Goal: Transaction & Acquisition: Book appointment/travel/reservation

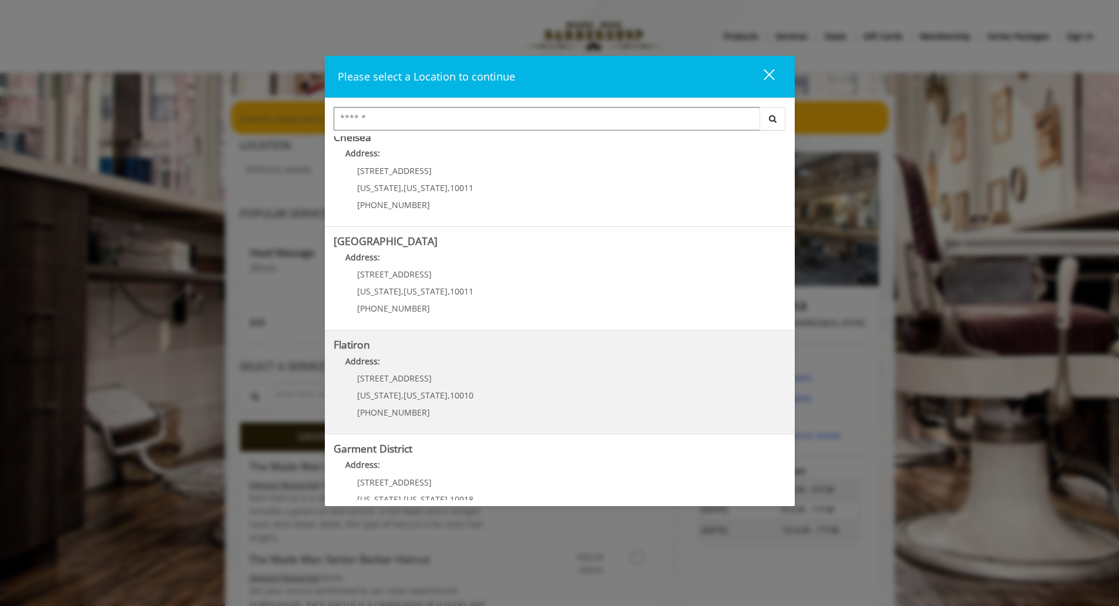
scroll to position [155, 0]
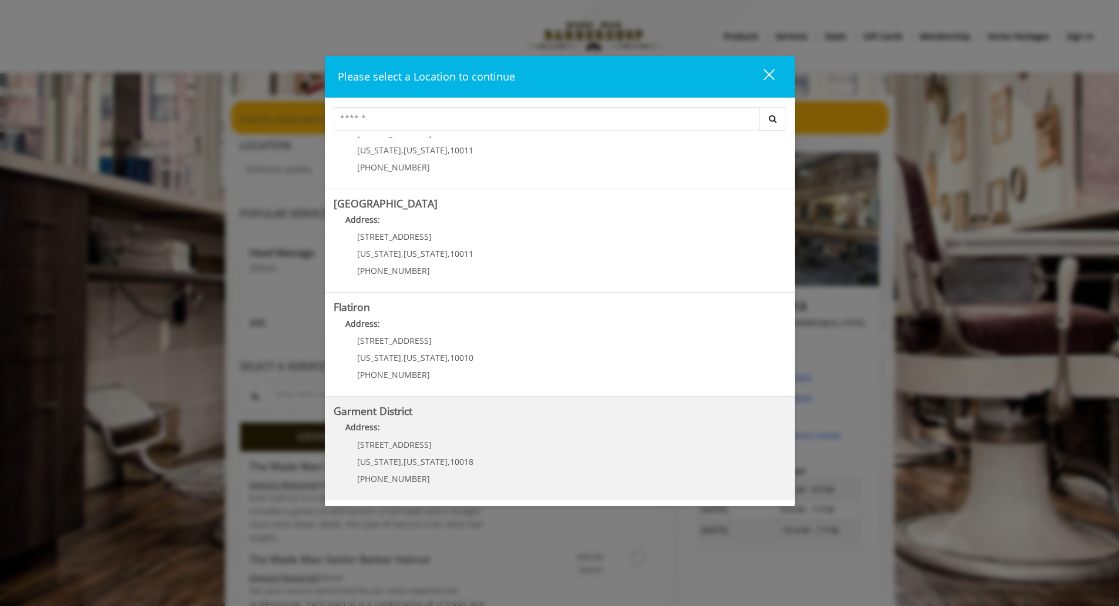
click at [456, 426] on District "Address:" at bounding box center [560, 430] width 452 height 19
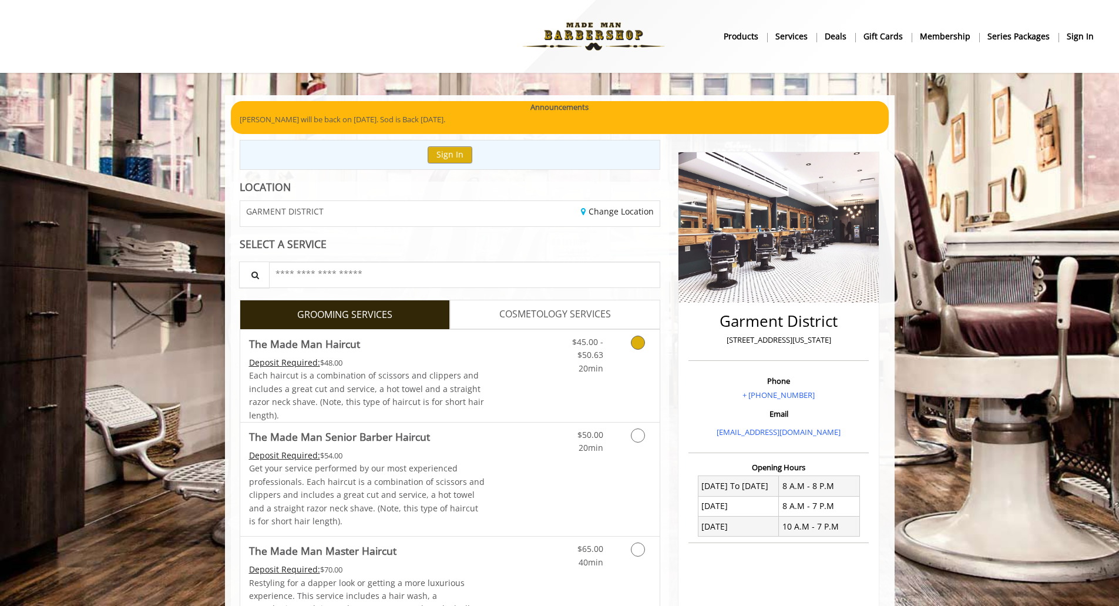
click at [640, 346] on icon "Grooming services" at bounding box center [638, 343] width 14 height 14
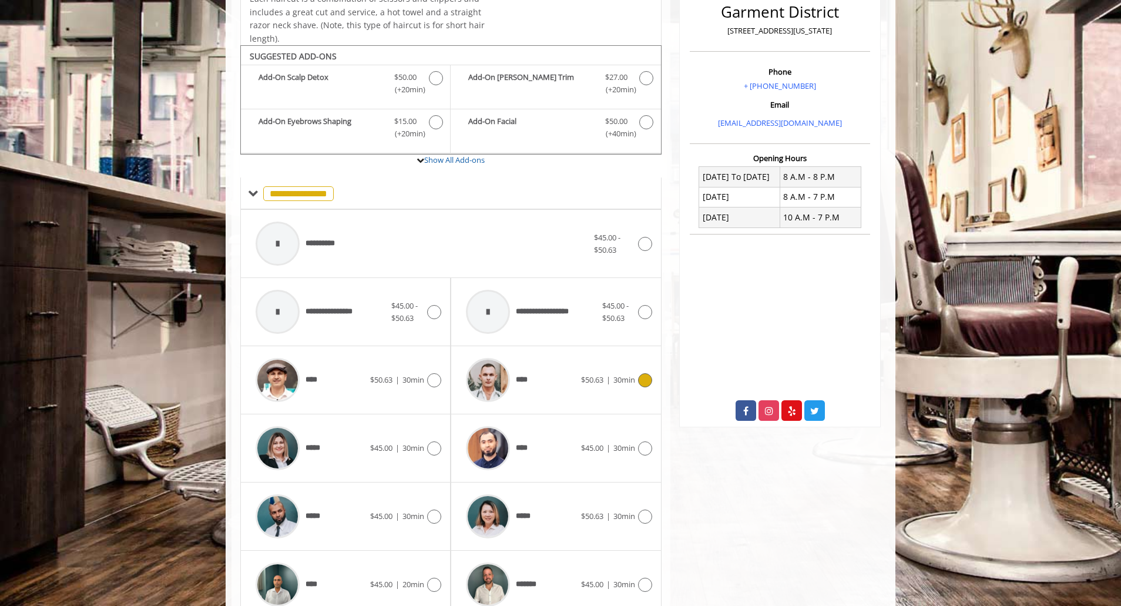
scroll to position [354, 0]
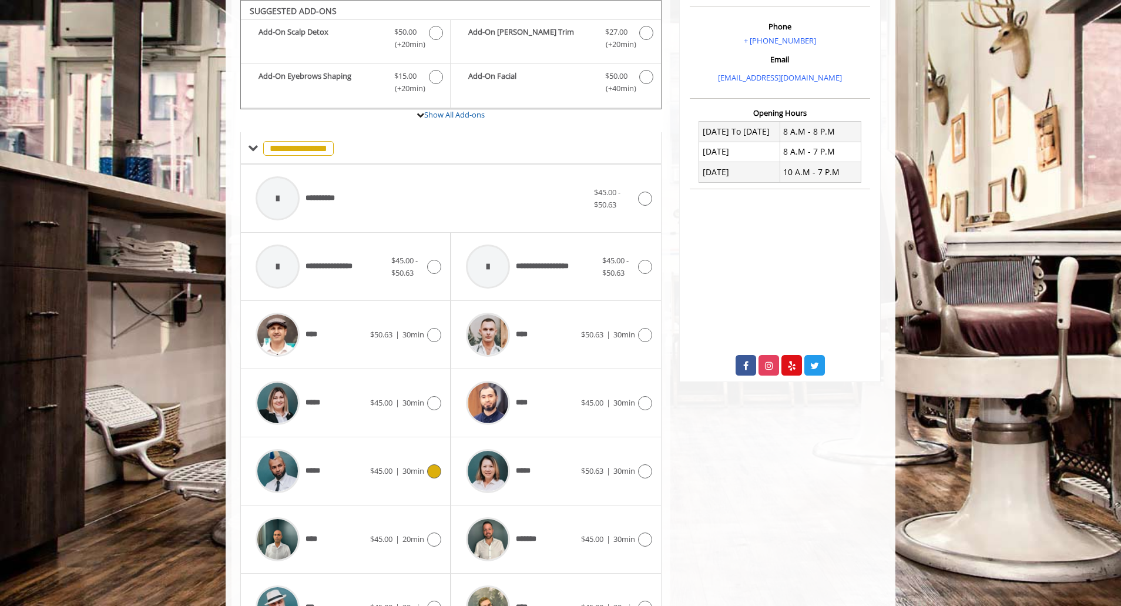
click at [431, 480] on div "***** $45.00 | 30min" at bounding box center [346, 471] width 192 height 56
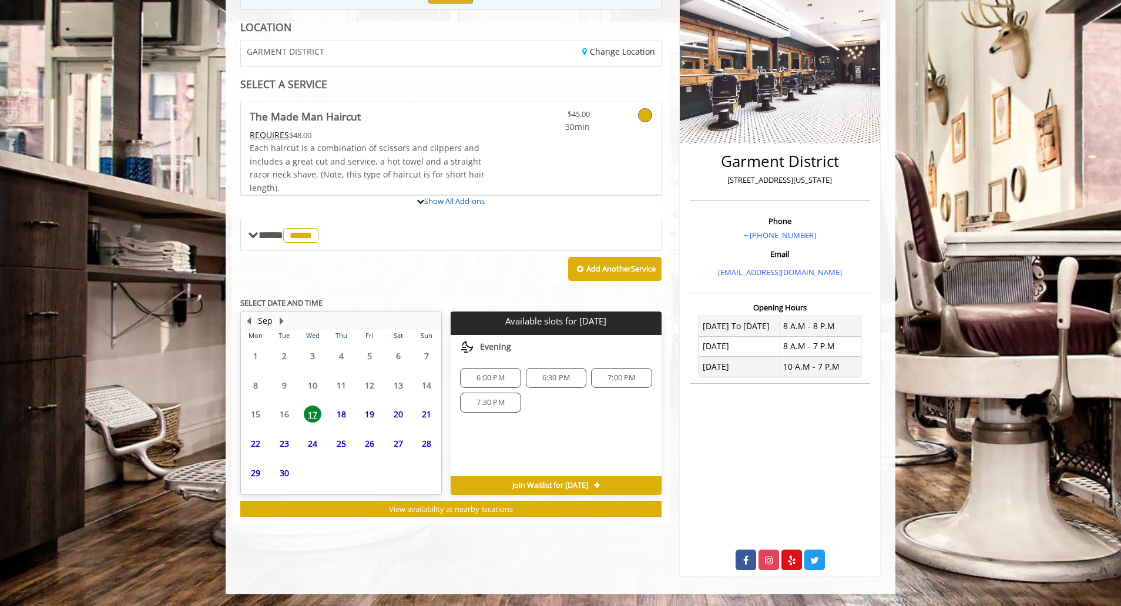
scroll to position [214, 0]
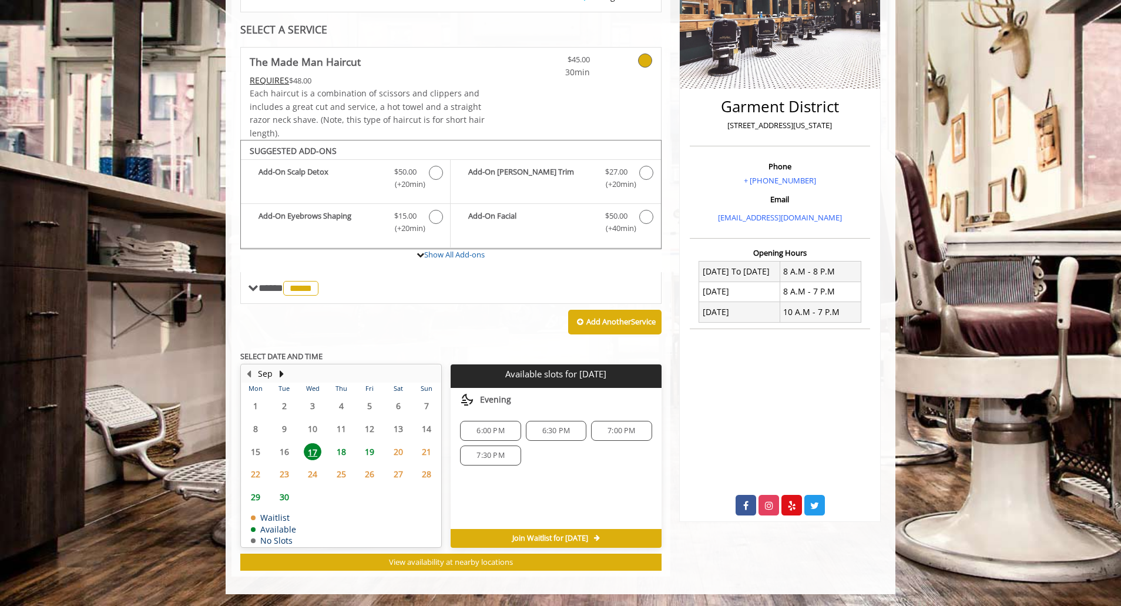
click at [343, 449] on span "18" at bounding box center [342, 451] width 18 height 17
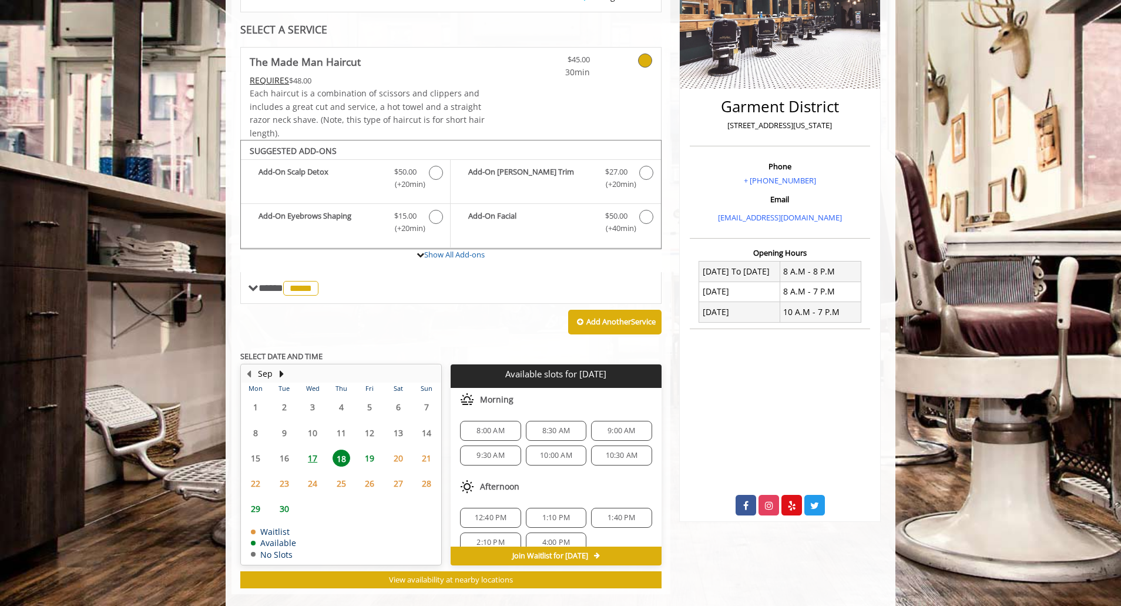
scroll to position [232, 0]
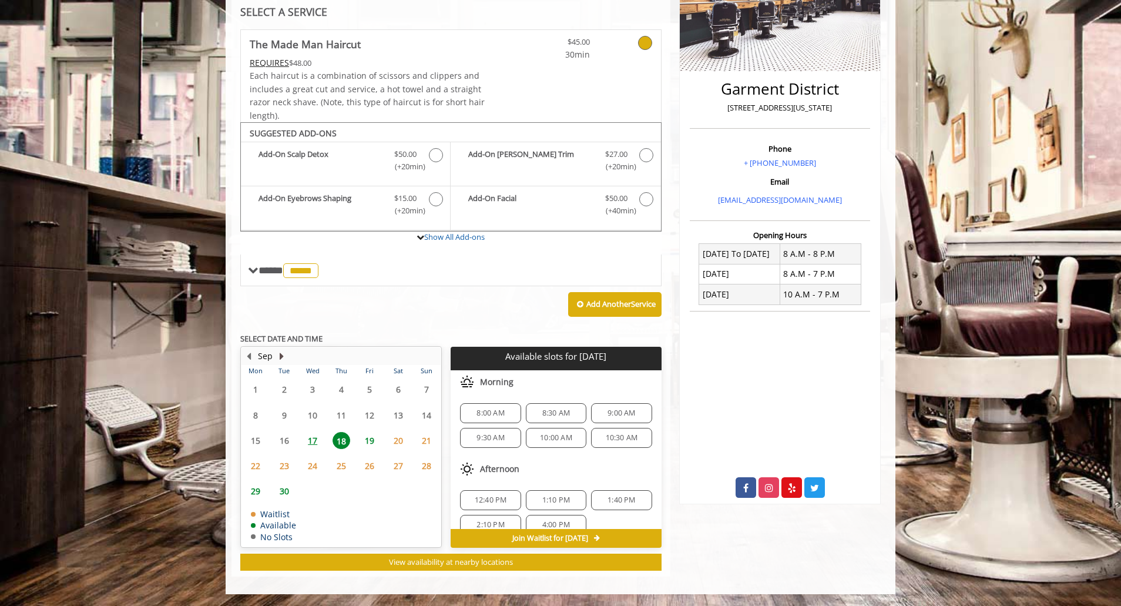
click at [278, 357] on button "Next Month" at bounding box center [281, 356] width 9 height 13
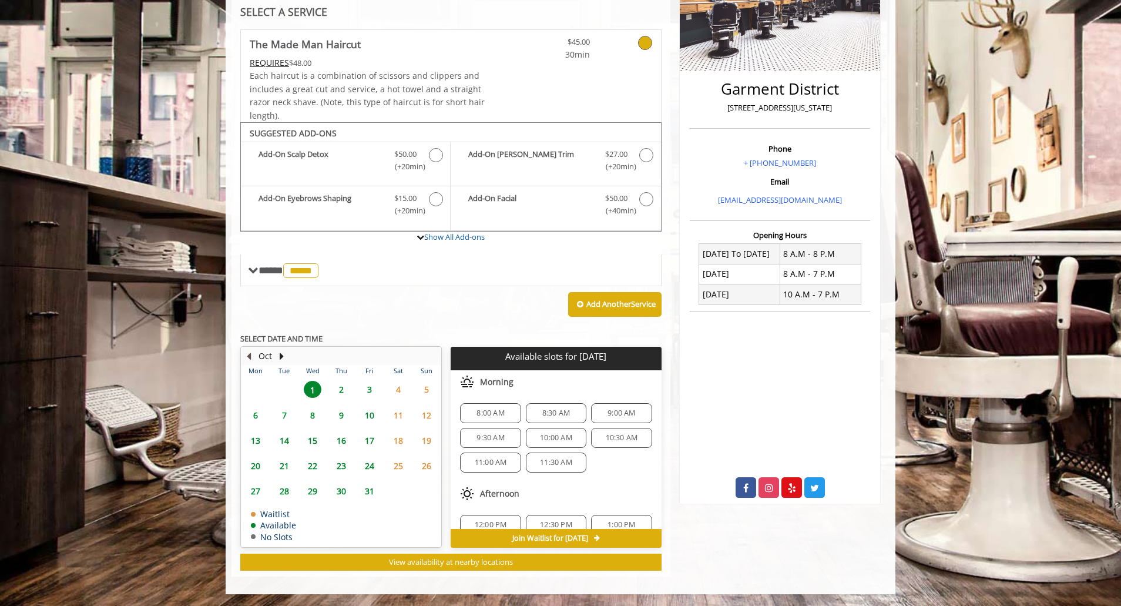
click at [253, 354] on button "Previous Month" at bounding box center [248, 356] width 9 height 13
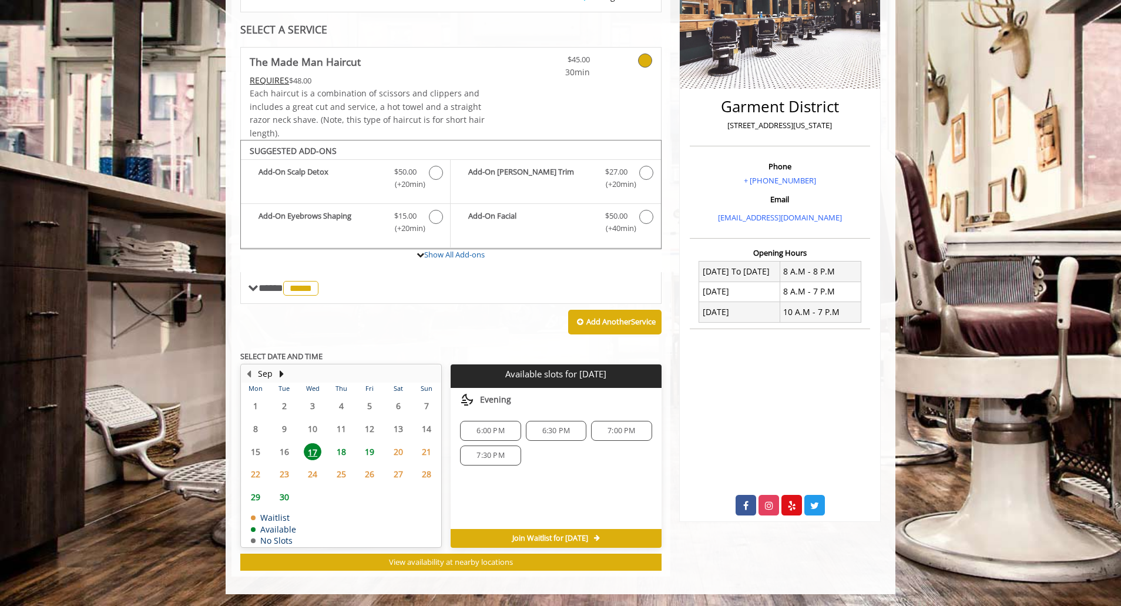
click at [346, 454] on span "18" at bounding box center [342, 451] width 18 height 17
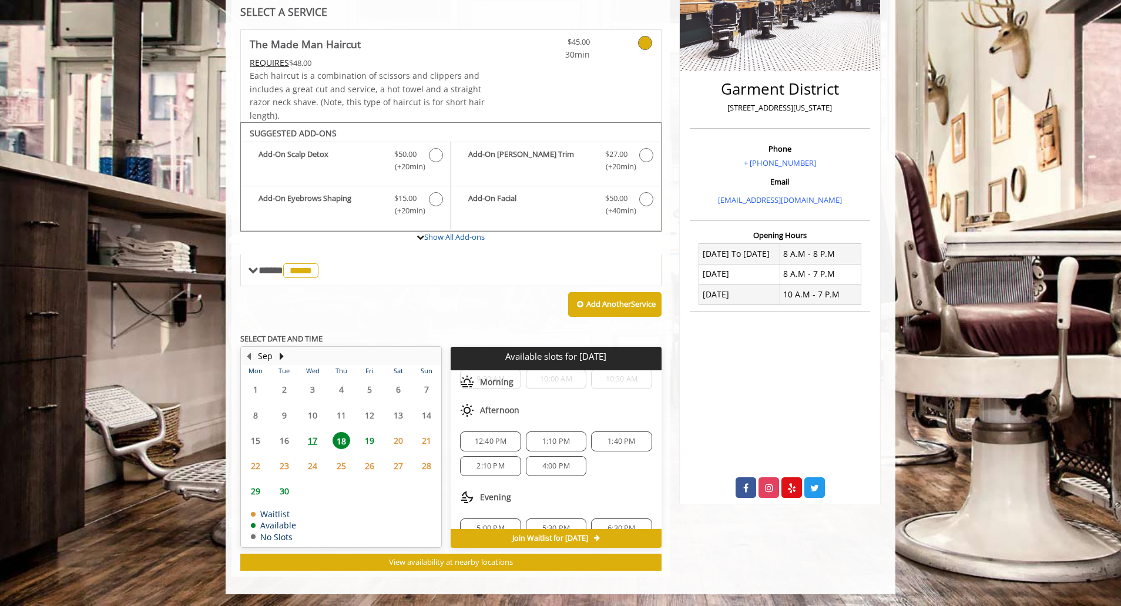
scroll to position [102, 0]
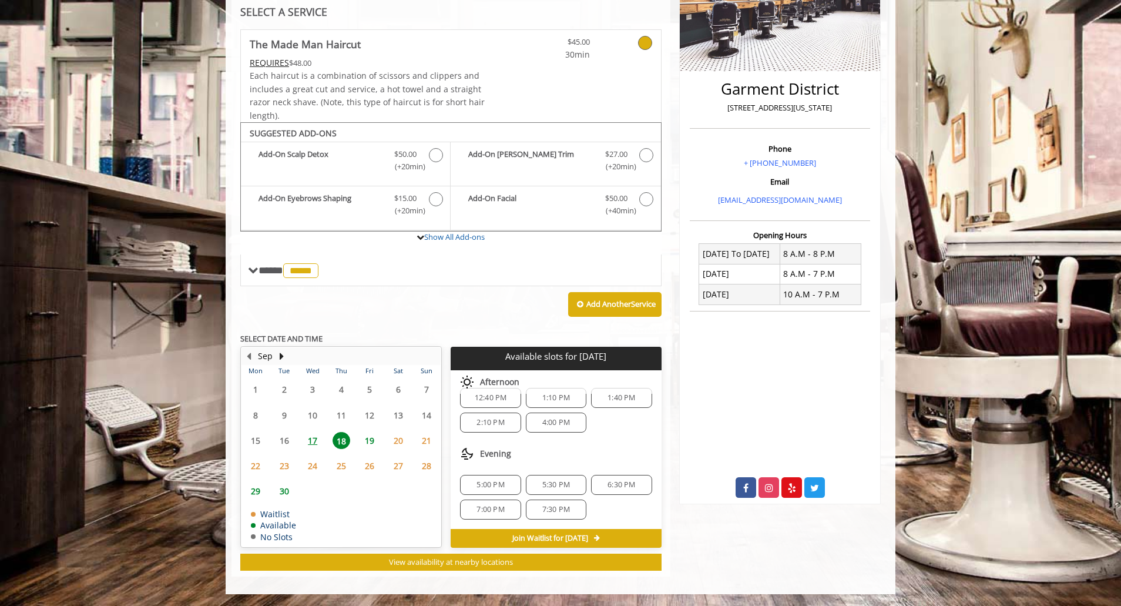
click at [310, 439] on span "17" at bounding box center [313, 440] width 18 height 17
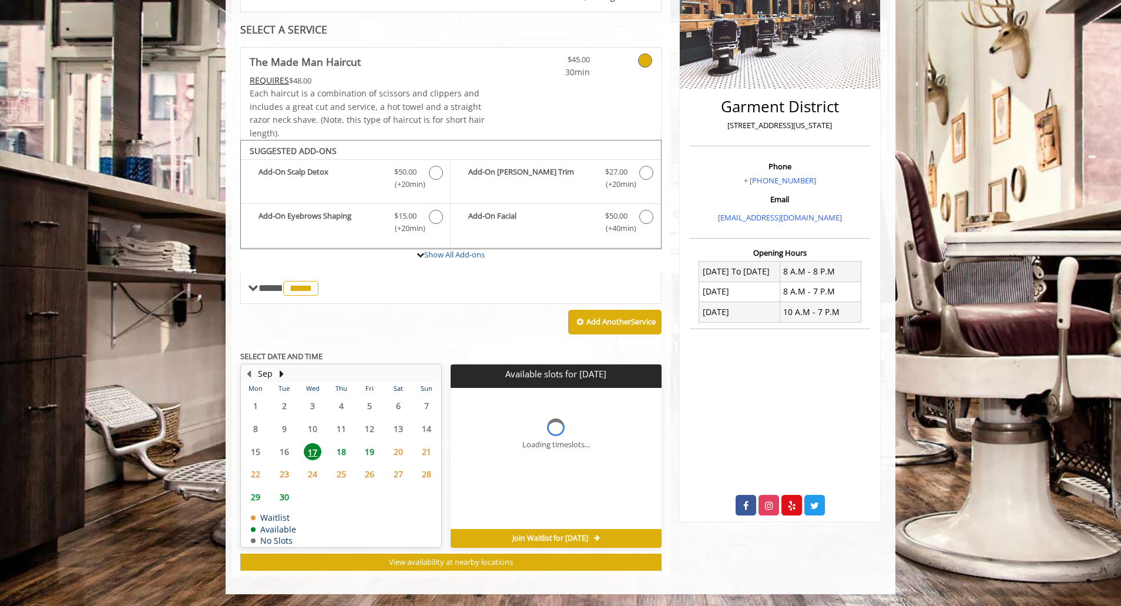
scroll to position [0, 0]
click at [343, 447] on span "18" at bounding box center [342, 451] width 18 height 17
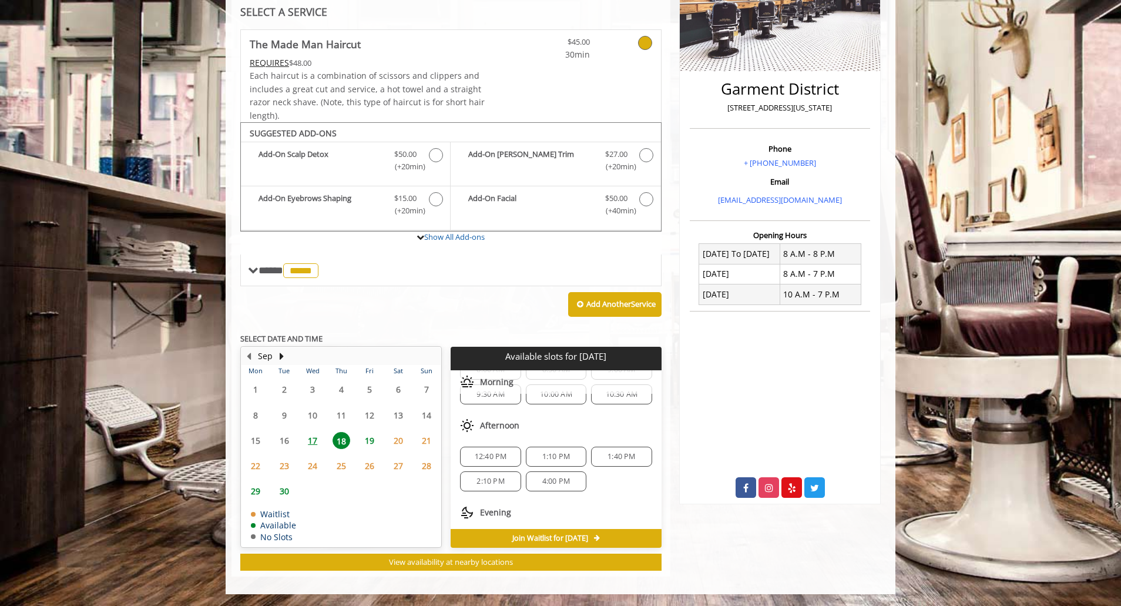
scroll to position [102, 0]
